Goal: Check status: Check status

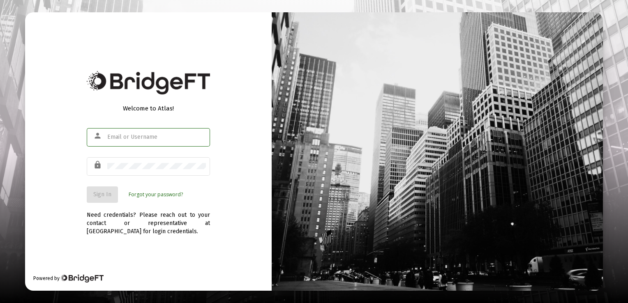
type input "[EMAIL_ADDRESS][DOMAIN_NAME]"
click at [106, 192] on span "Sign In" at bounding box center [102, 194] width 18 height 7
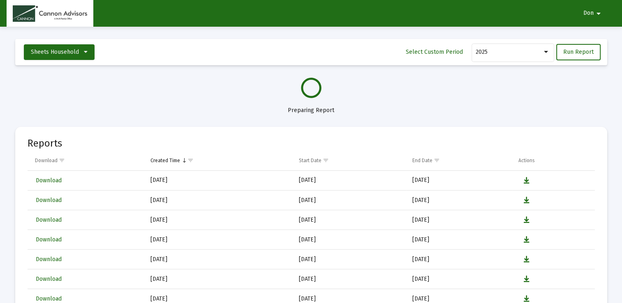
select select "View all"
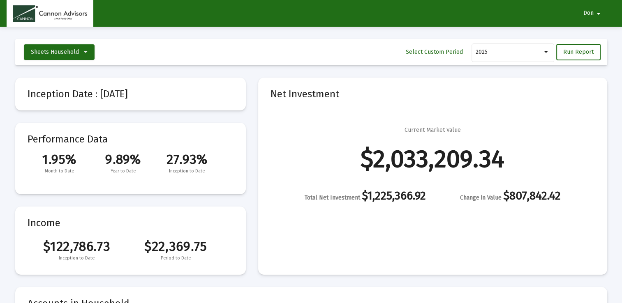
click at [0, 252] on html "Don arrow_drop_down Integrations Insights & Activity Wealthbox Loading... Sheet…" at bounding box center [311, 151] width 622 height 303
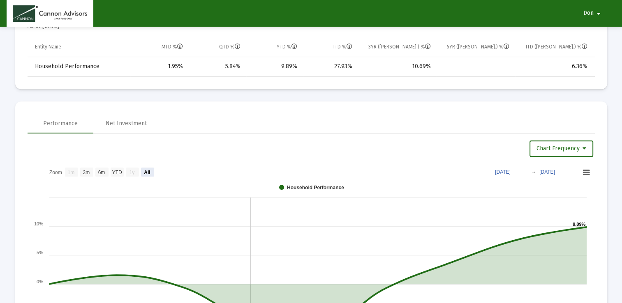
scroll to position [493, 0]
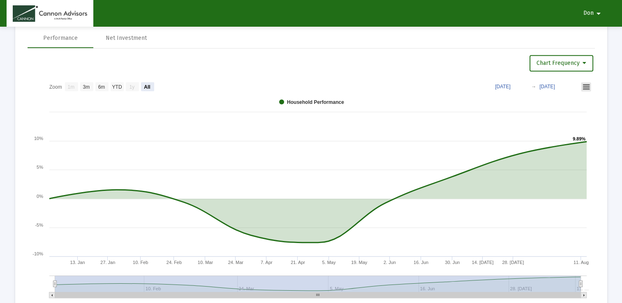
click at [585, 83] on rect at bounding box center [586, 87] width 10 height 9
click at [584, 63] on icon at bounding box center [585, 63] width 4 height 6
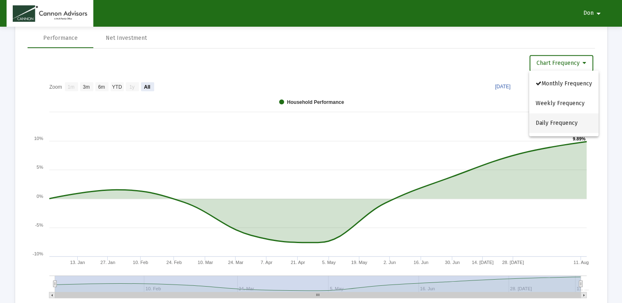
click at [579, 122] on button "Daily Frequency" at bounding box center [563, 123] width 69 height 20
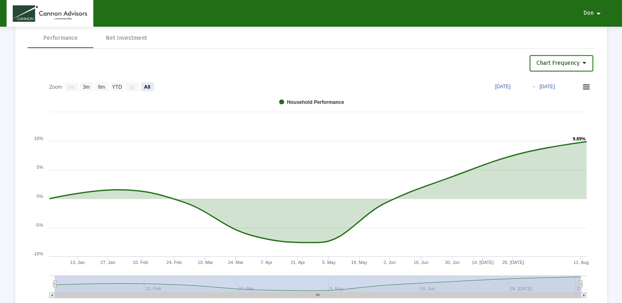
select select "View all"
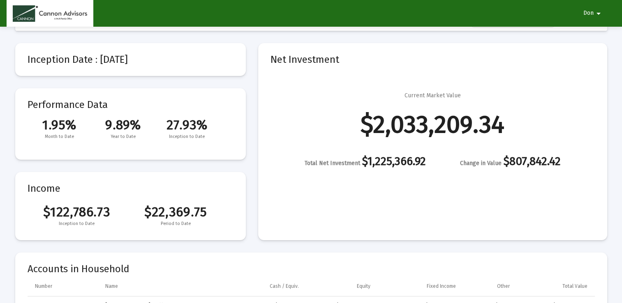
scroll to position [0, 0]
